Goal: Information Seeking & Learning: Check status

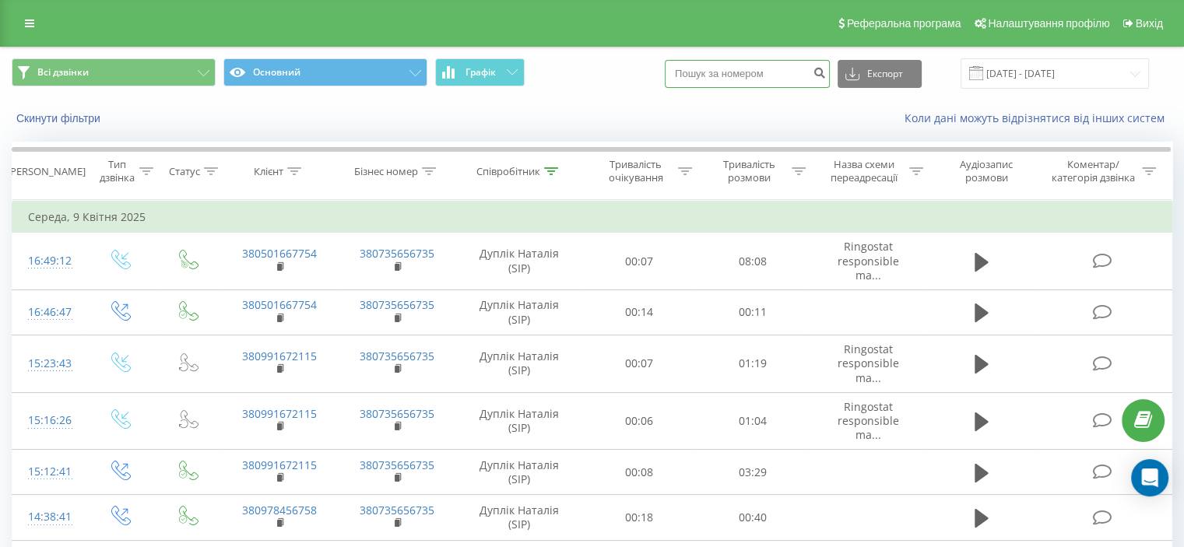
click at [796, 71] on input at bounding box center [747, 74] width 165 height 28
paste input "0977799660"
type input "0977799660"
click at [826, 76] on icon "submit" at bounding box center [819, 70] width 13 height 9
